Goal: Use online tool/utility: Utilize a website feature to perform a specific function

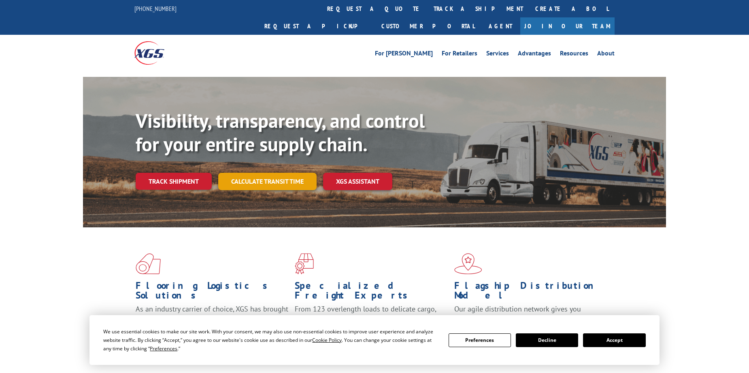
click at [262, 173] on link "Calculate transit time" at bounding box center [267, 181] width 98 height 17
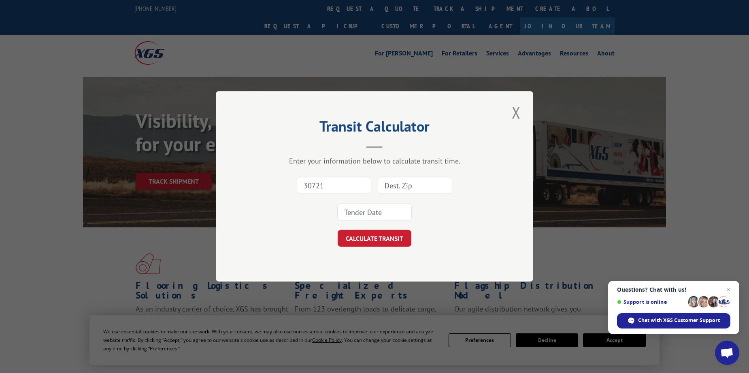
type input "30721"
click at [404, 183] on input at bounding box center [415, 185] width 74 height 17
type input "99801"
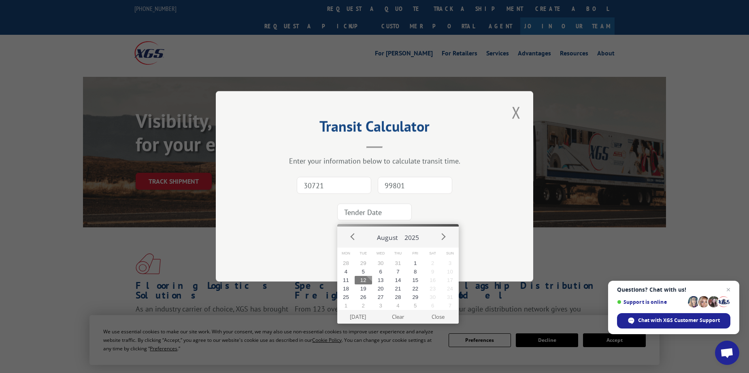
click at [379, 215] on input at bounding box center [374, 212] width 74 height 17
click at [364, 282] on button "12" at bounding box center [363, 280] width 17 height 9
type input "[DATE]"
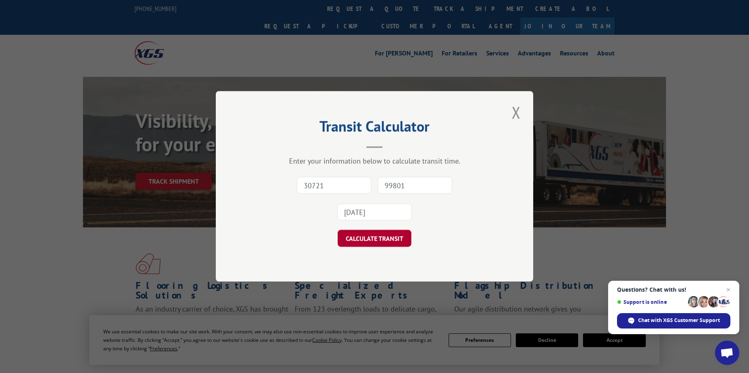
click at [367, 236] on button "CALCULATE TRANSIT" at bounding box center [375, 238] width 74 height 17
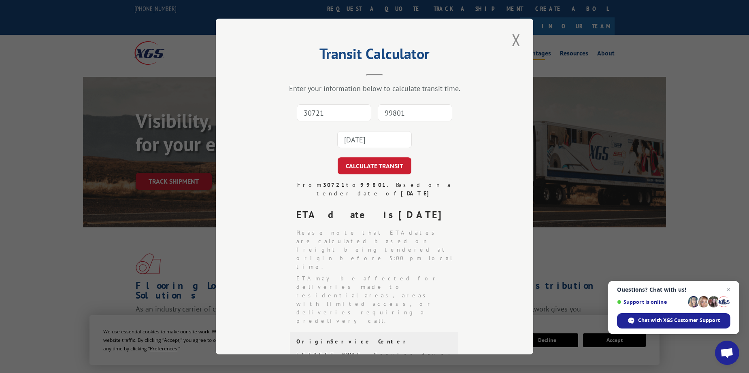
click at [518, 39] on button "Close modal" at bounding box center [516, 40] width 14 height 22
